Goal: Task Accomplishment & Management: Manage account settings

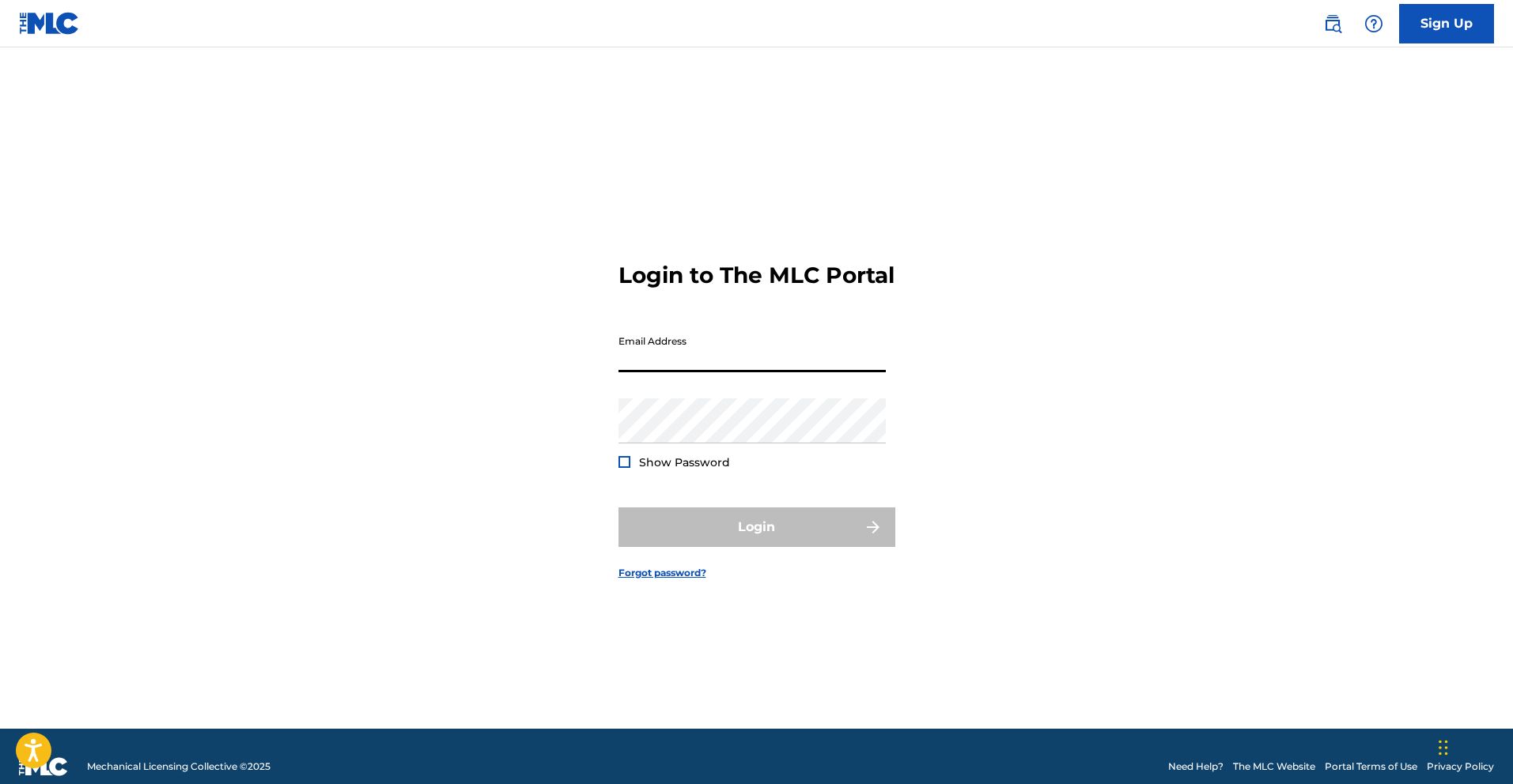
click at [687, 372] on input "Email Address" at bounding box center [751, 350] width 267 height 45
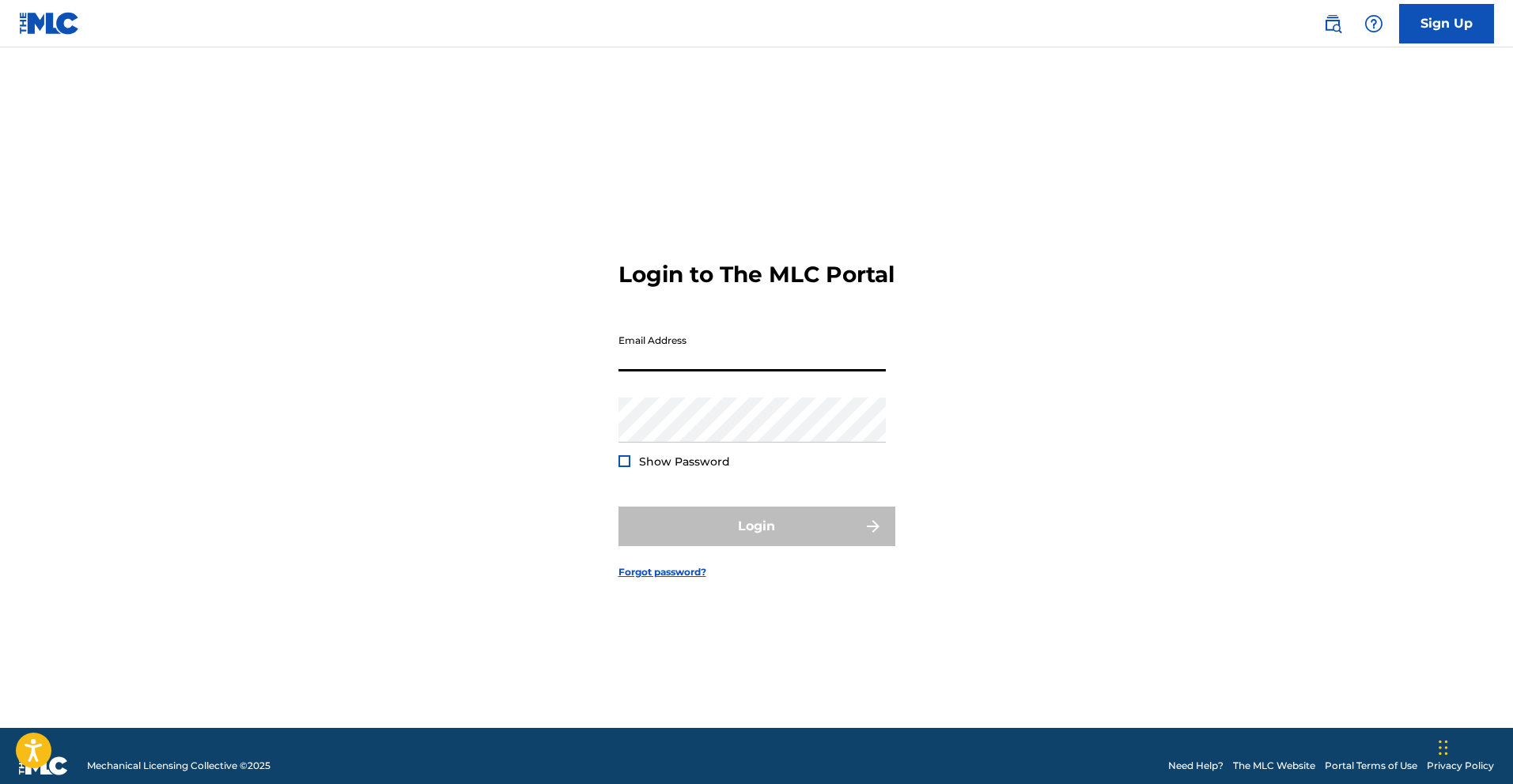
click at [687, 371] on input "Email Address" at bounding box center [751, 349] width 267 height 45
type input "[EMAIL_ADDRESS][DOMAIN_NAME]"
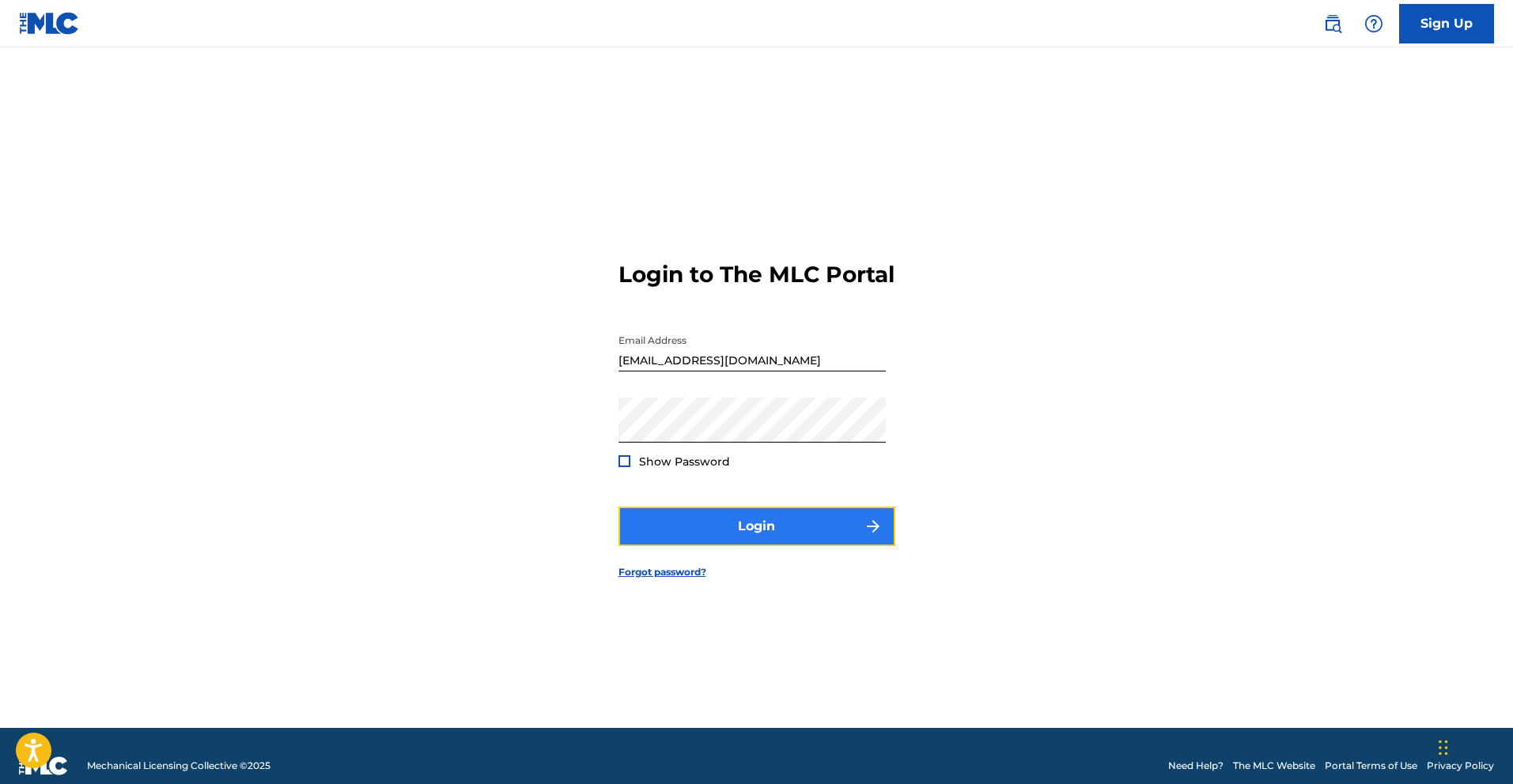
click at [769, 544] on button "Login" at bounding box center [756, 526] width 277 height 40
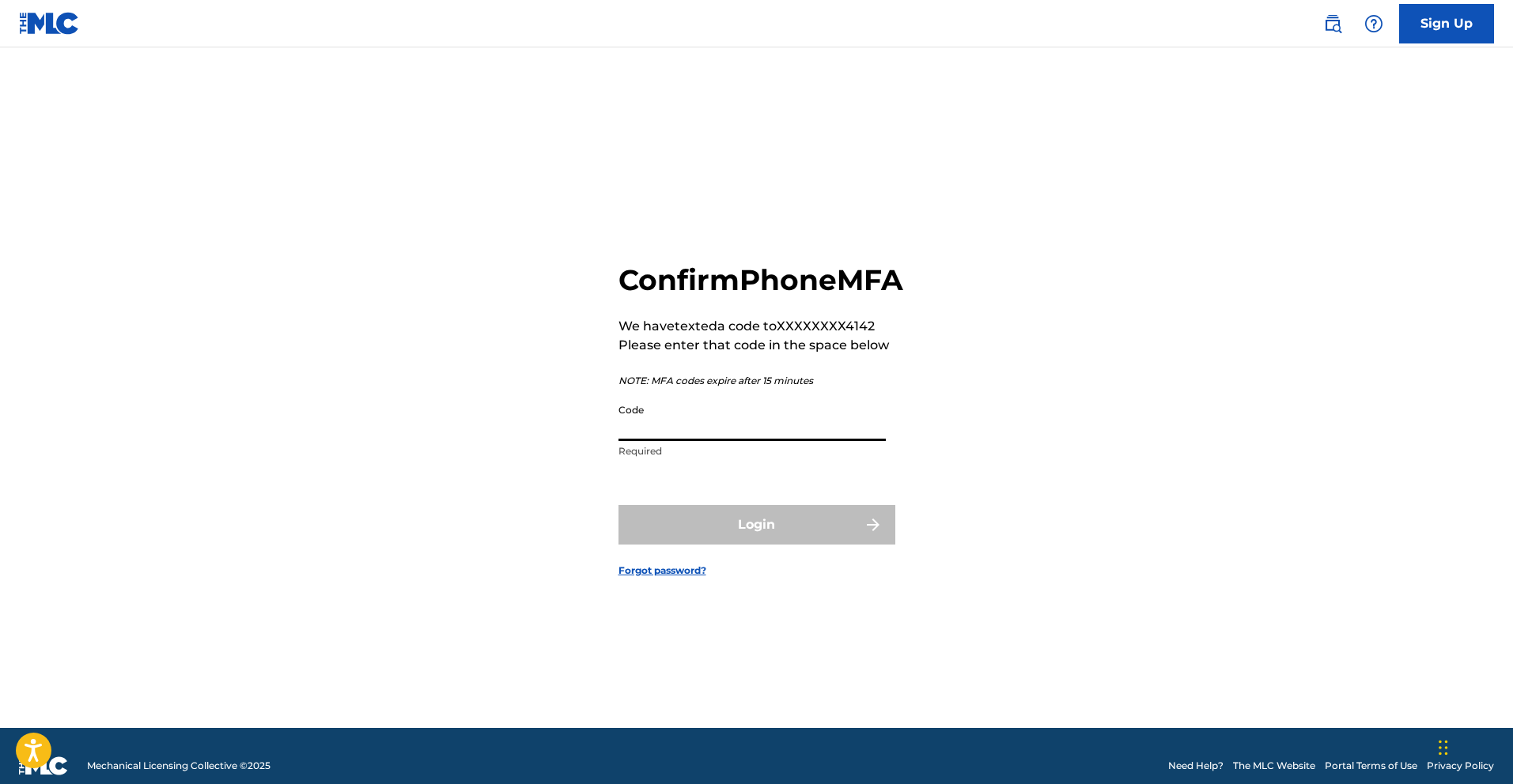
click at [692, 433] on input "Code" at bounding box center [751, 419] width 267 height 45
type input "741029"
click at [741, 545] on button "Login" at bounding box center [756, 525] width 277 height 40
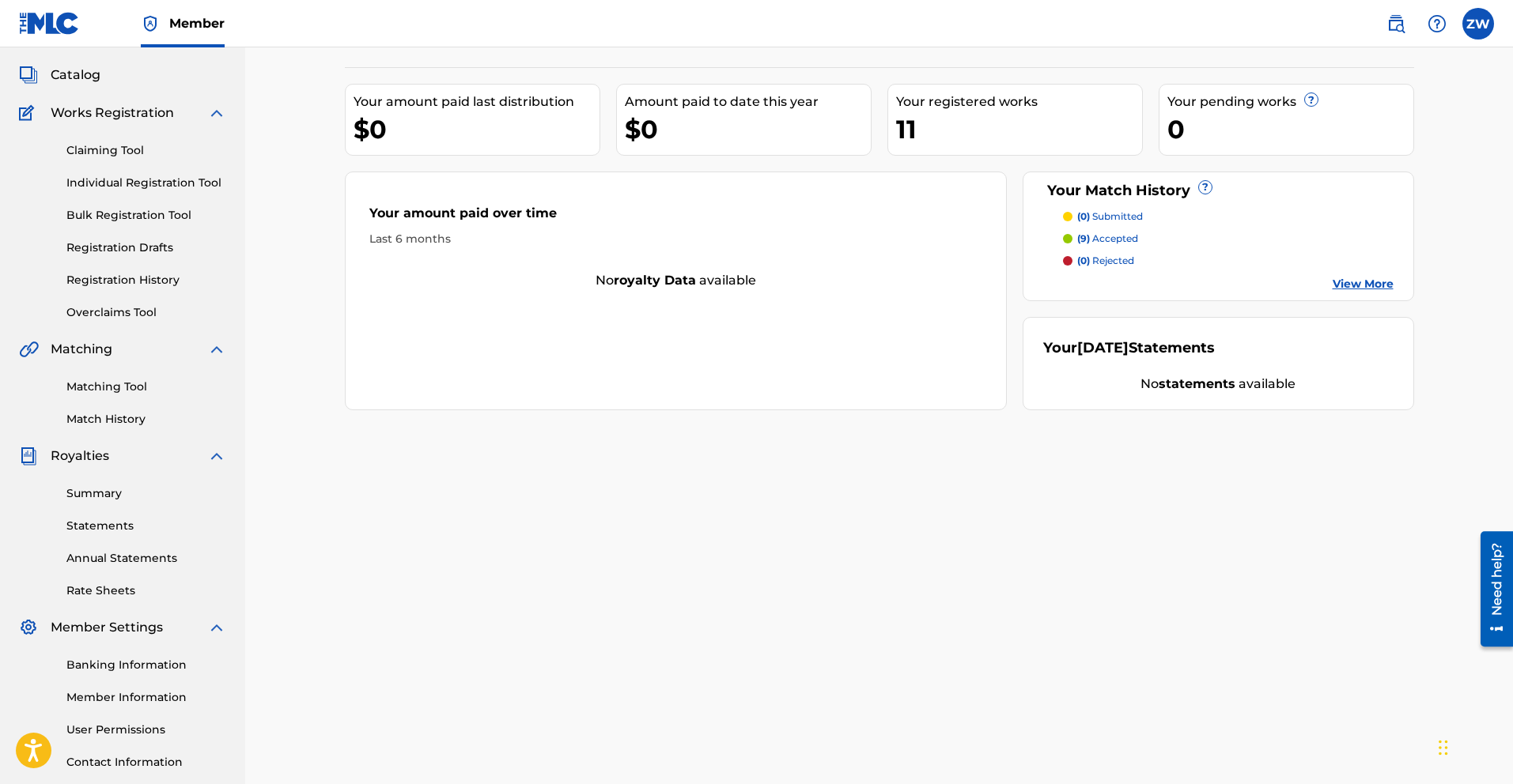
scroll to position [61, 0]
